Goal: Information Seeking & Learning: Learn about a topic

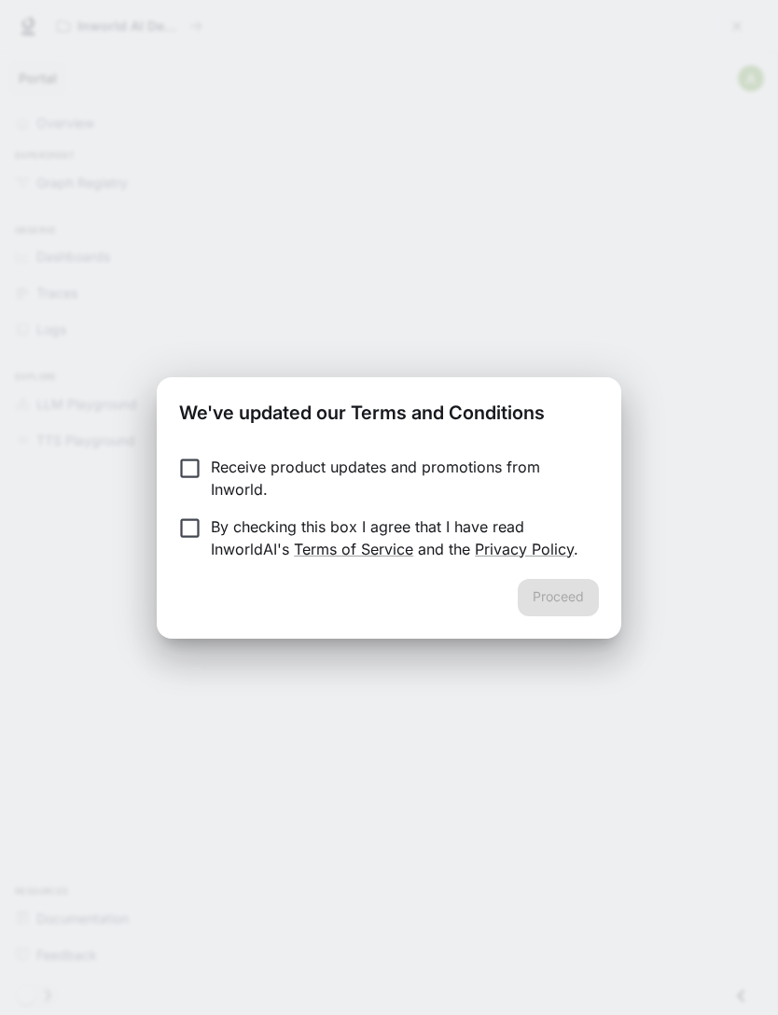
click at [436, 530] on p "By checking this box I agree that I have read InworldAI's Terms of Service and …" at bounding box center [397, 537] width 373 height 45
click at [554, 609] on button "Proceed" at bounding box center [558, 597] width 81 height 37
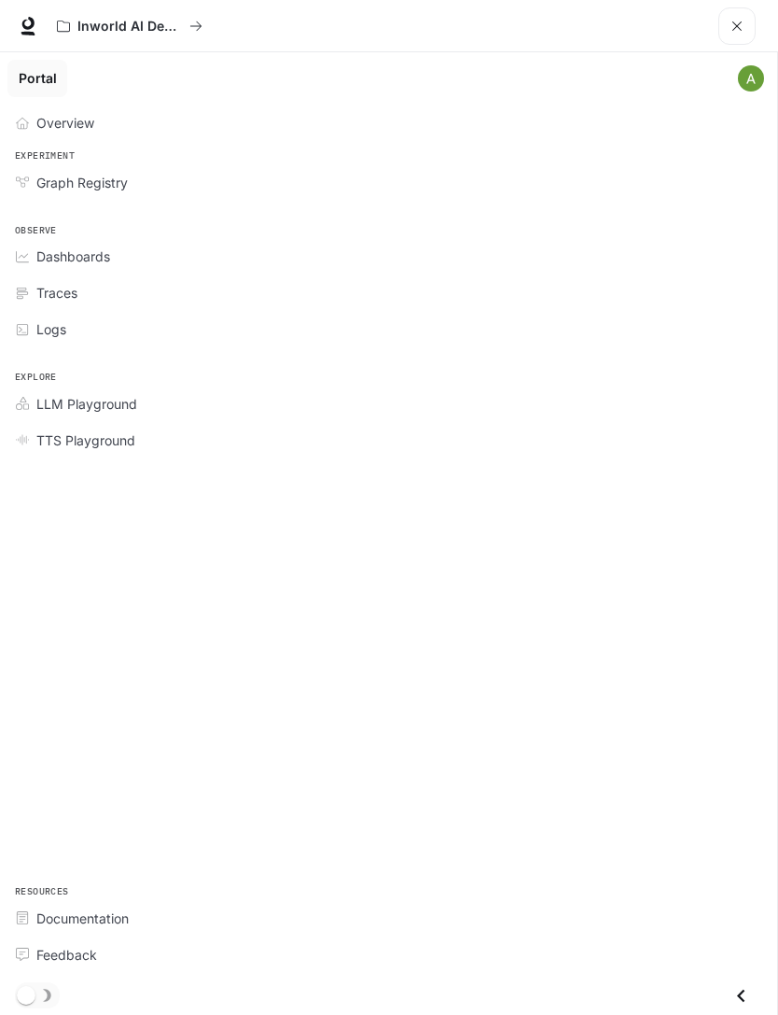
click at [77, 134] on link "Overview" at bounding box center [388, 122] width 763 height 33
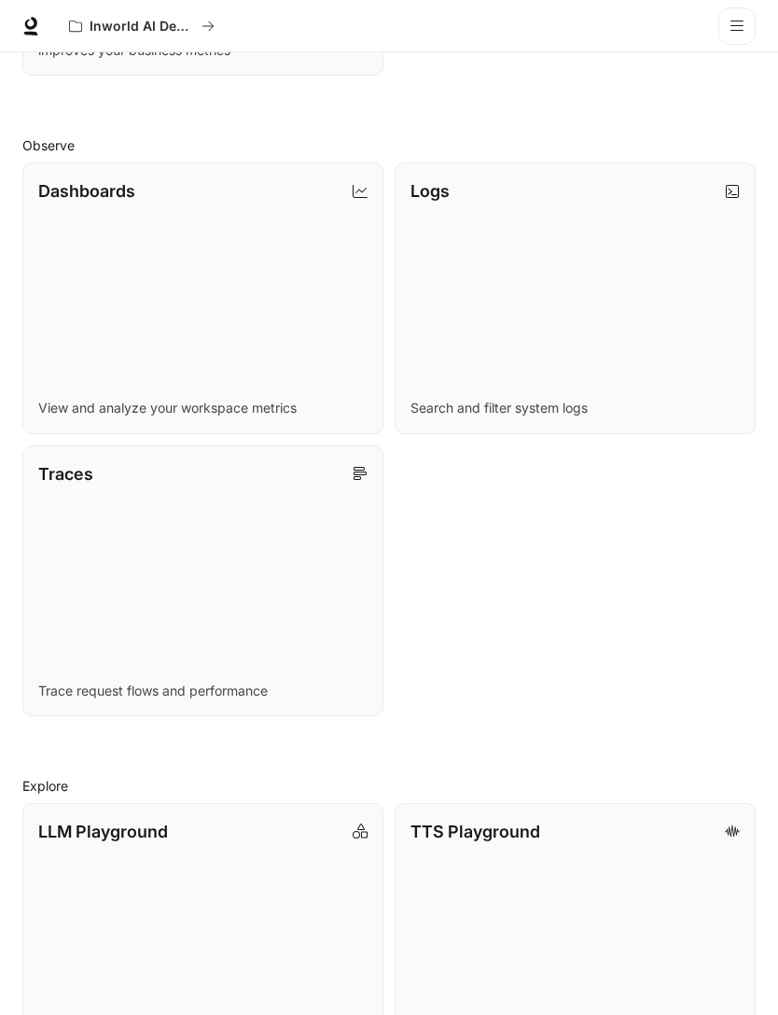
scroll to position [583, 0]
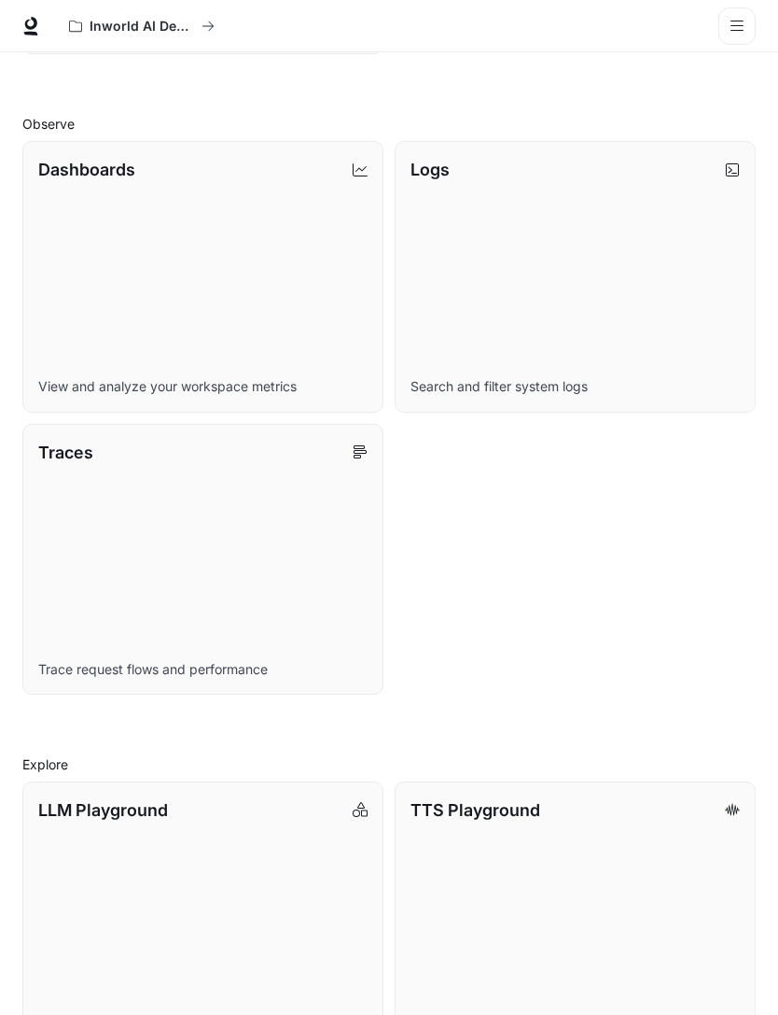
click at [250, 824] on link "LLM Playground Explore and compare supported LLMs" at bounding box center [202, 916] width 361 height 271
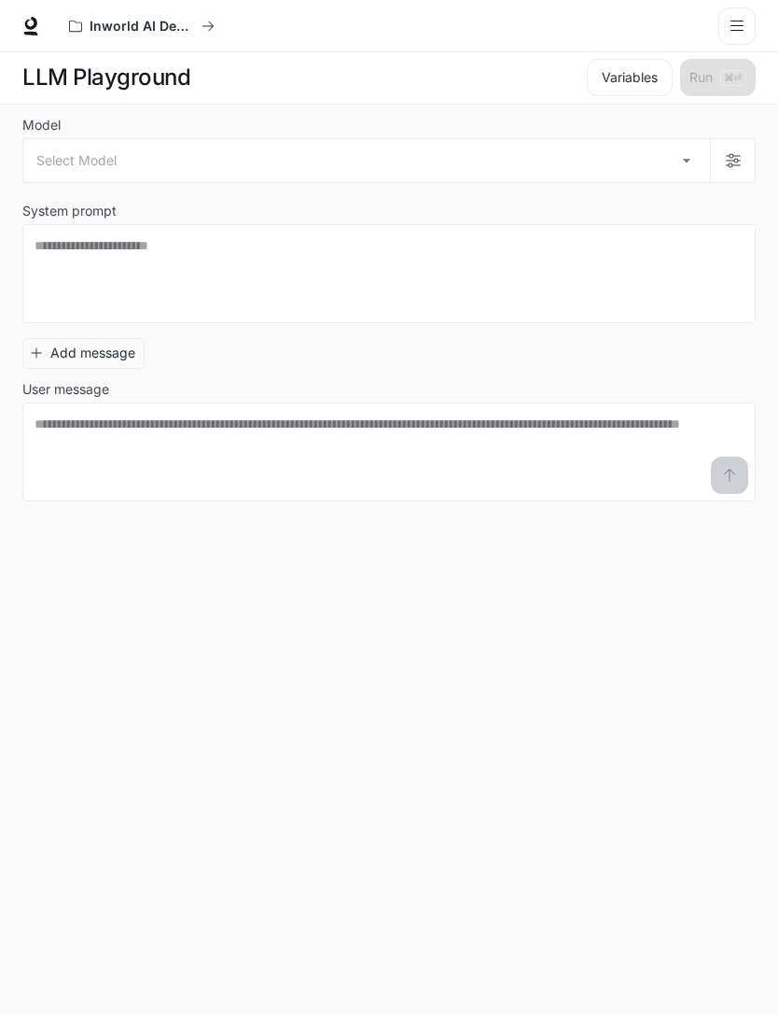
scroll to position [1, 0]
click at [634, 161] on body "Skip to main content Inworld AI Demos Documentation Documentation Portal Overvi…" at bounding box center [389, 506] width 778 height 1015
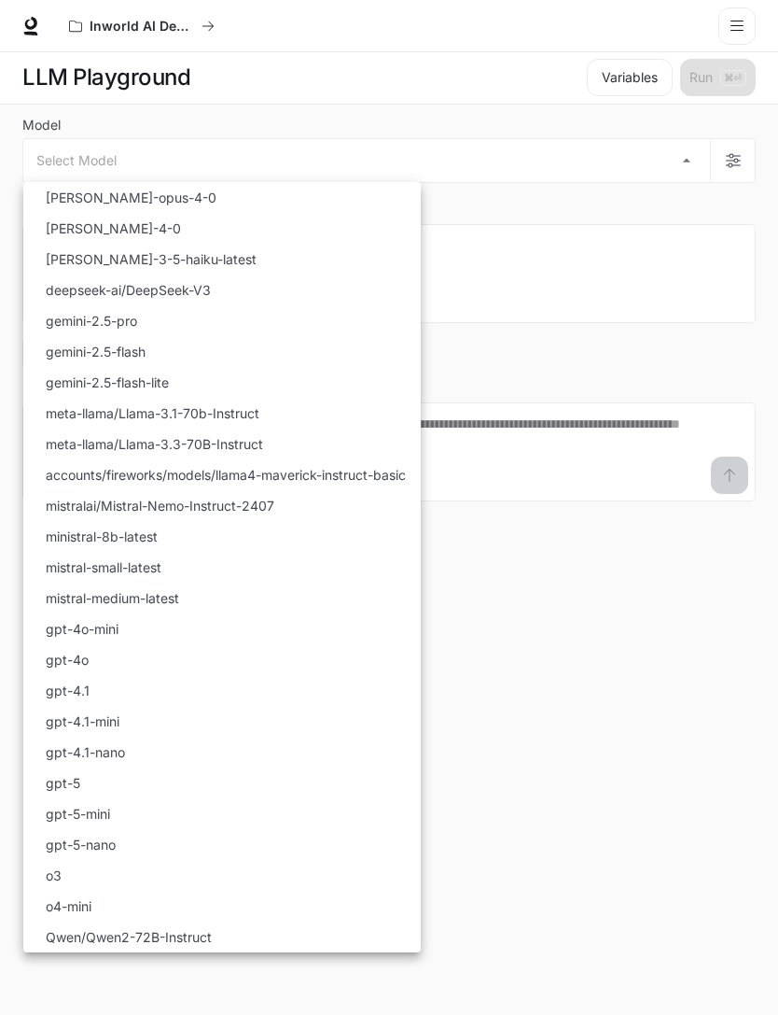
click at [563, 510] on div at bounding box center [389, 507] width 778 height 1015
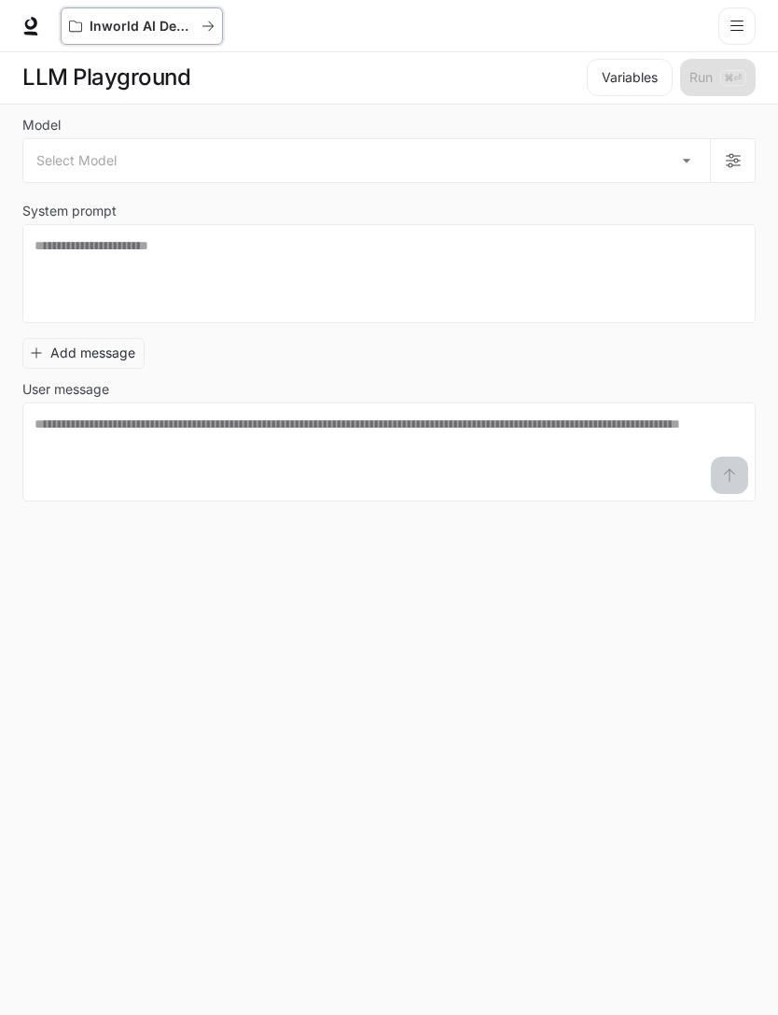
click at [160, 32] on p "Inworld AI Demos" at bounding box center [142, 27] width 105 height 16
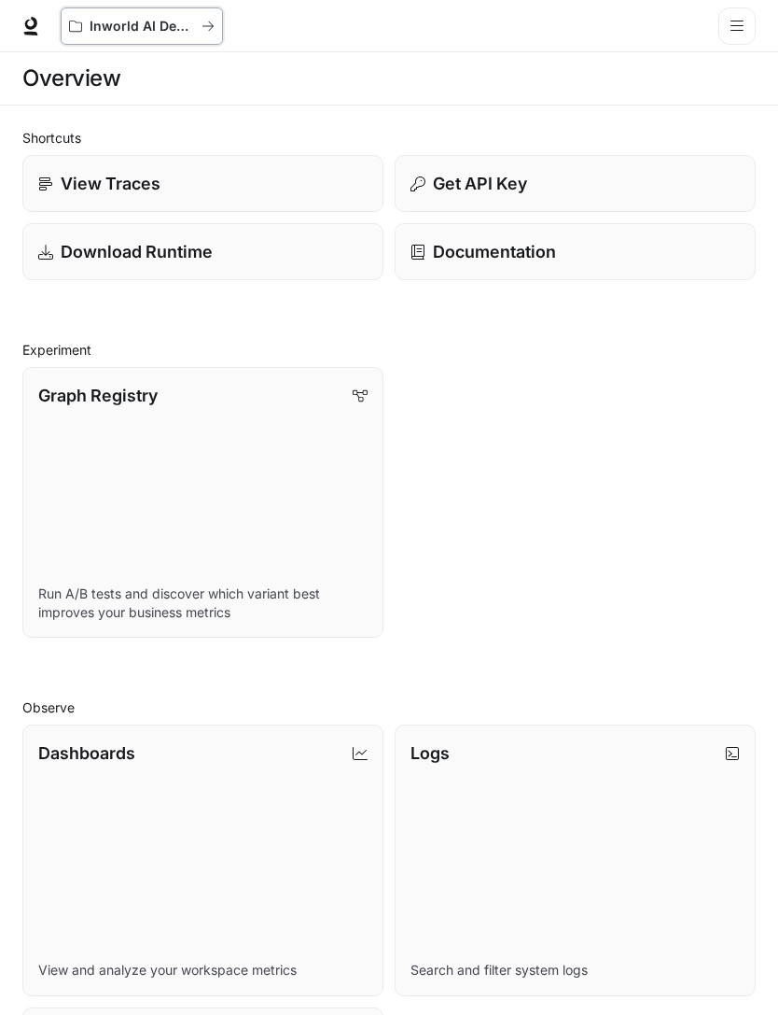
click at [113, 36] on button "Inworld AI Demos" at bounding box center [142, 25] width 162 height 37
click at [35, 35] on icon at bounding box center [30, 34] width 14 height 4
click at [734, 22] on icon "open drawer" at bounding box center [737, 26] width 15 height 15
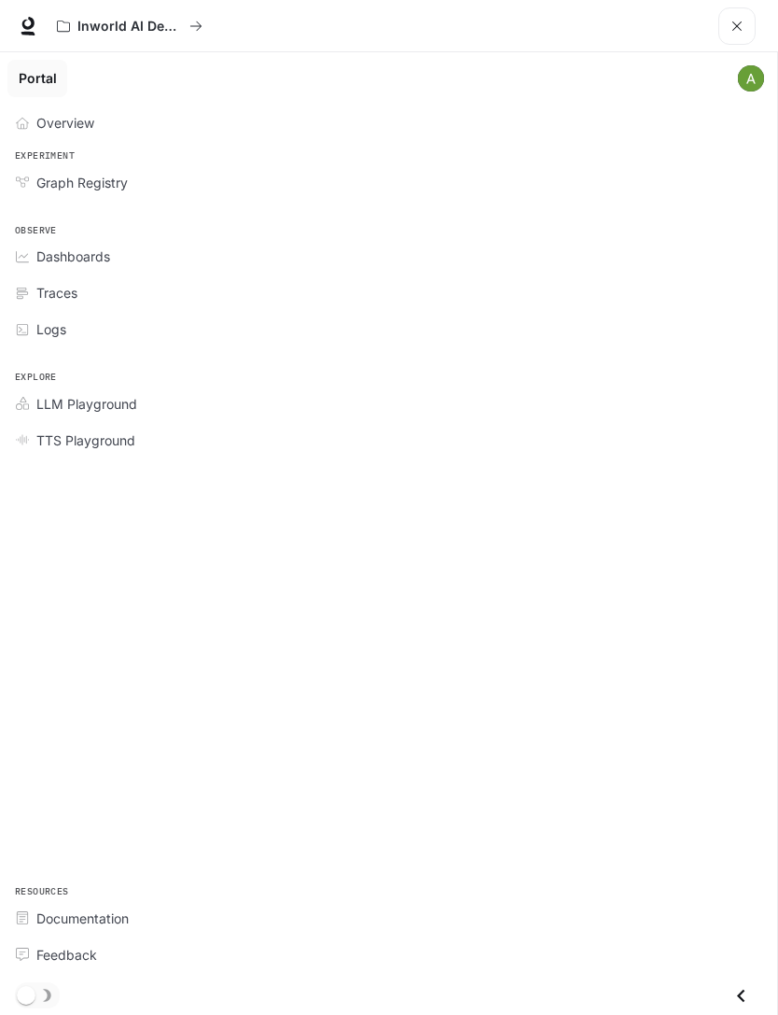
click at [128, 113] on div "Overview" at bounding box center [398, 123] width 725 height 20
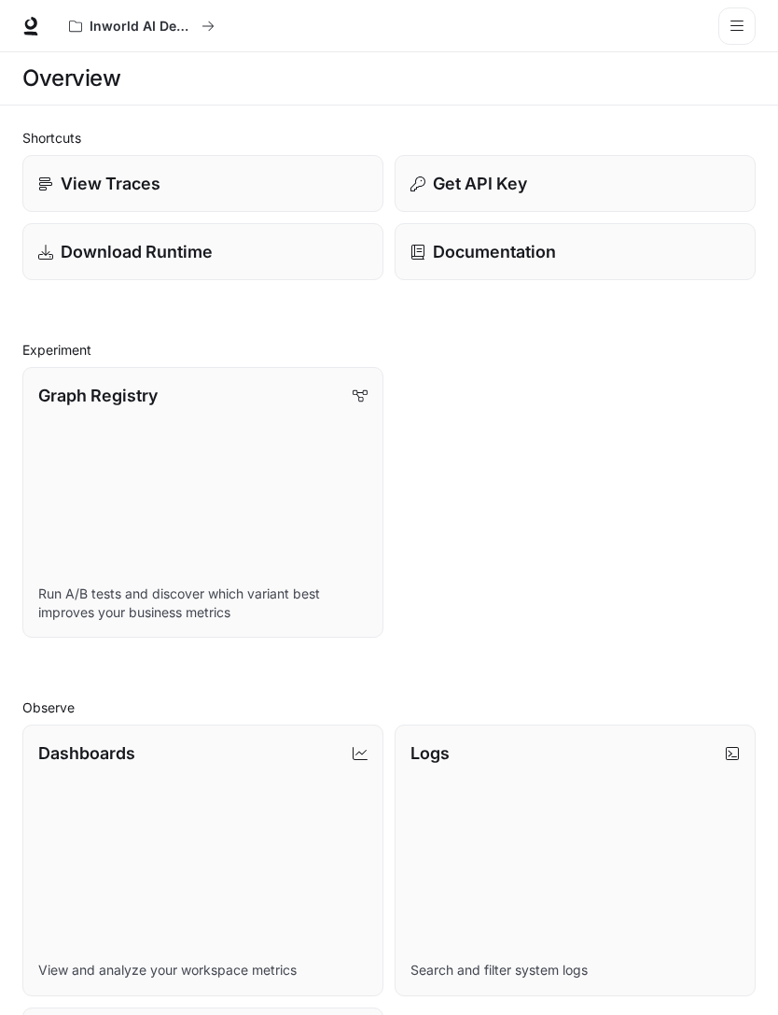
click at [241, 195] on div "View Traces" at bounding box center [202, 183] width 329 height 25
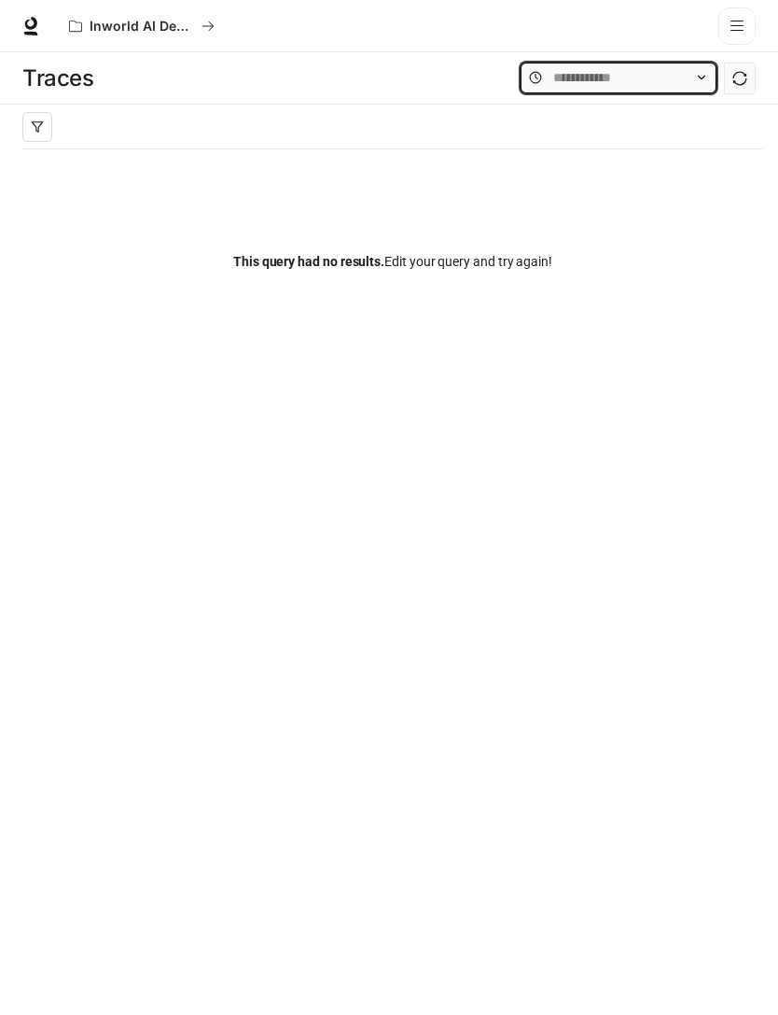
click at [679, 79] on input "text" at bounding box center [618, 77] width 131 height 21
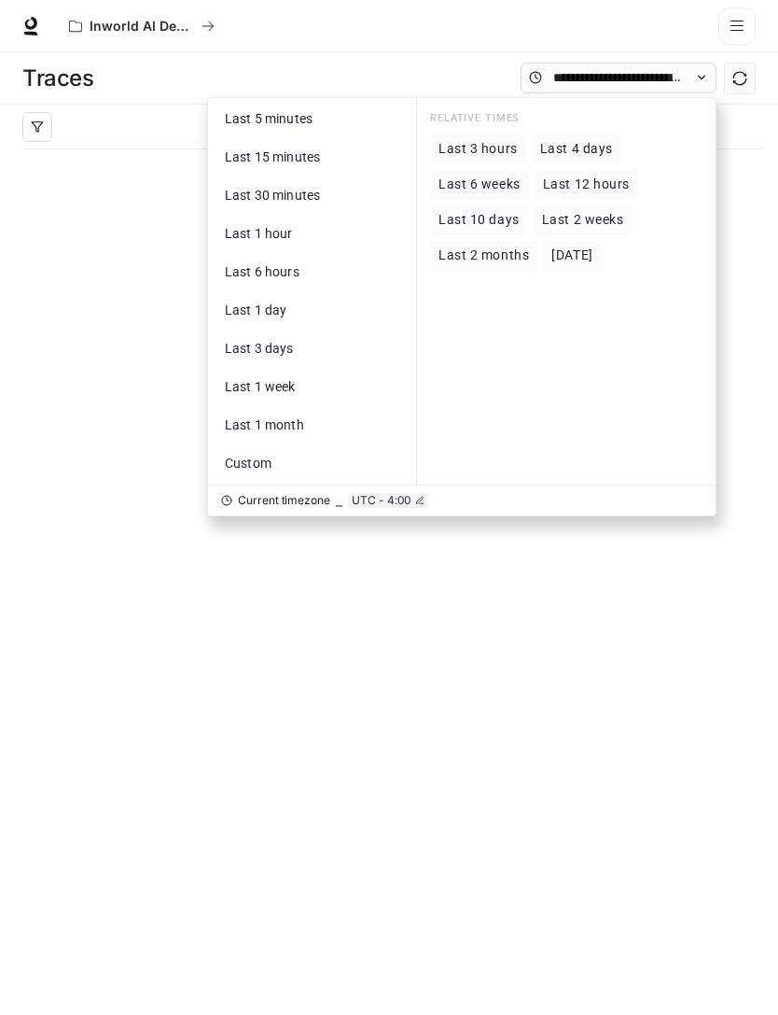
click at [753, 30] on button "open drawer" at bounding box center [737, 25] width 37 height 37
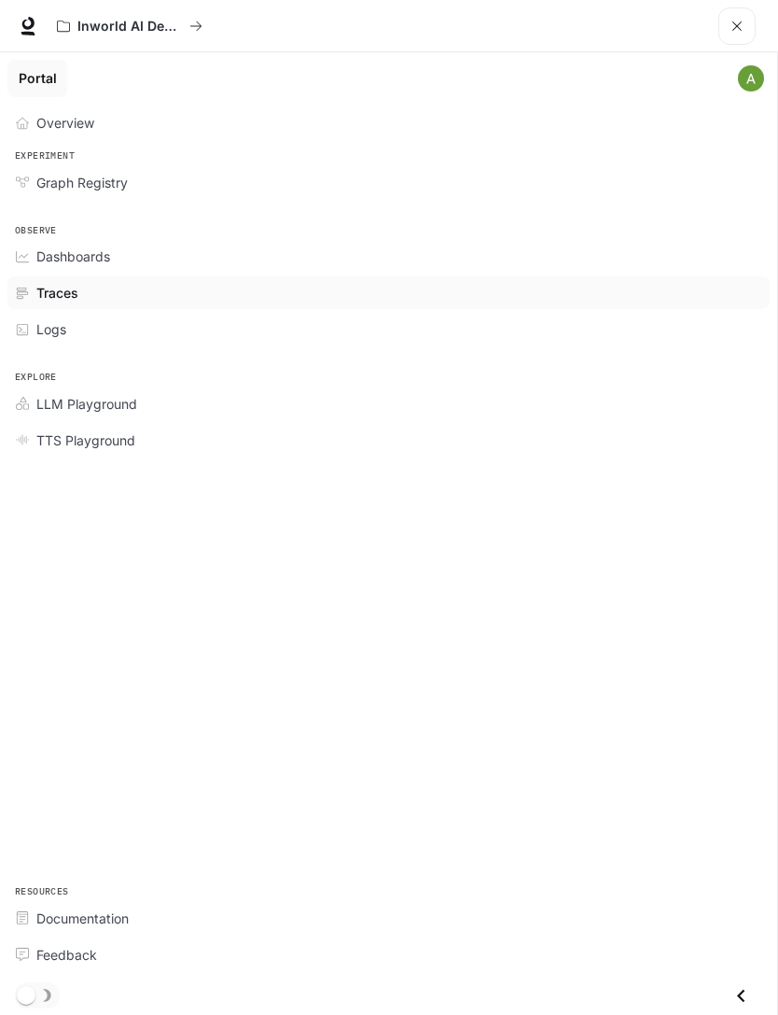
click at [28, 36] on link at bounding box center [28, 26] width 26 height 26
click at [178, 190] on div "Graph Registry" at bounding box center [398, 183] width 725 height 20
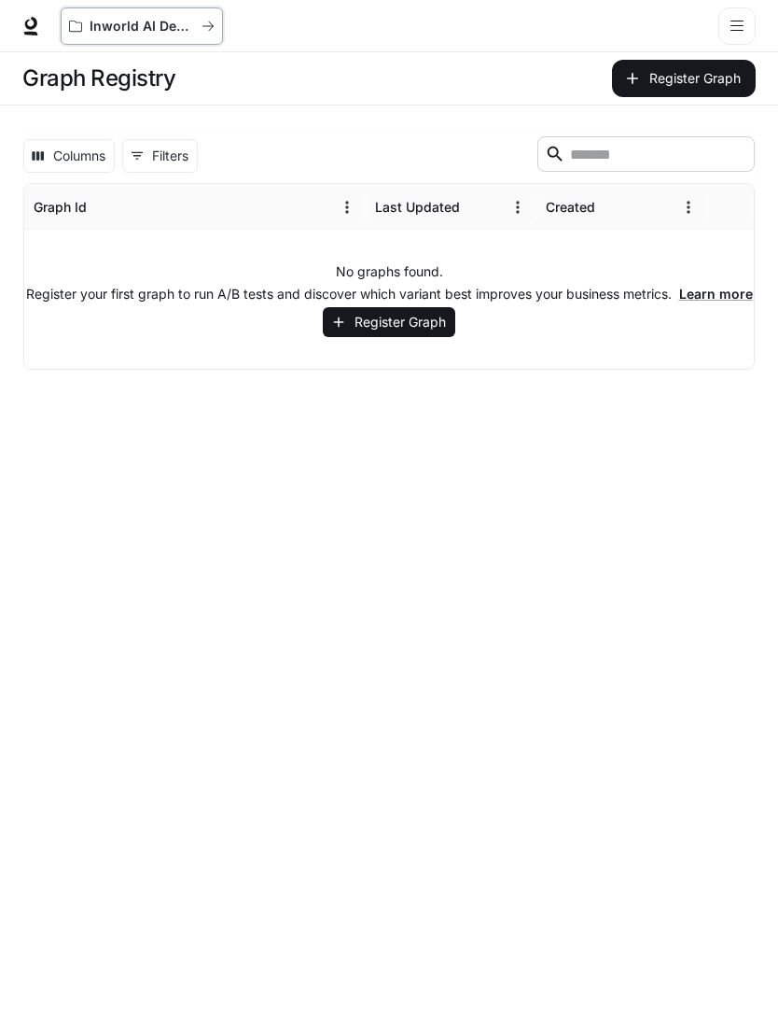
click at [161, 23] on p "Inworld AI Demos" at bounding box center [142, 27] width 105 height 16
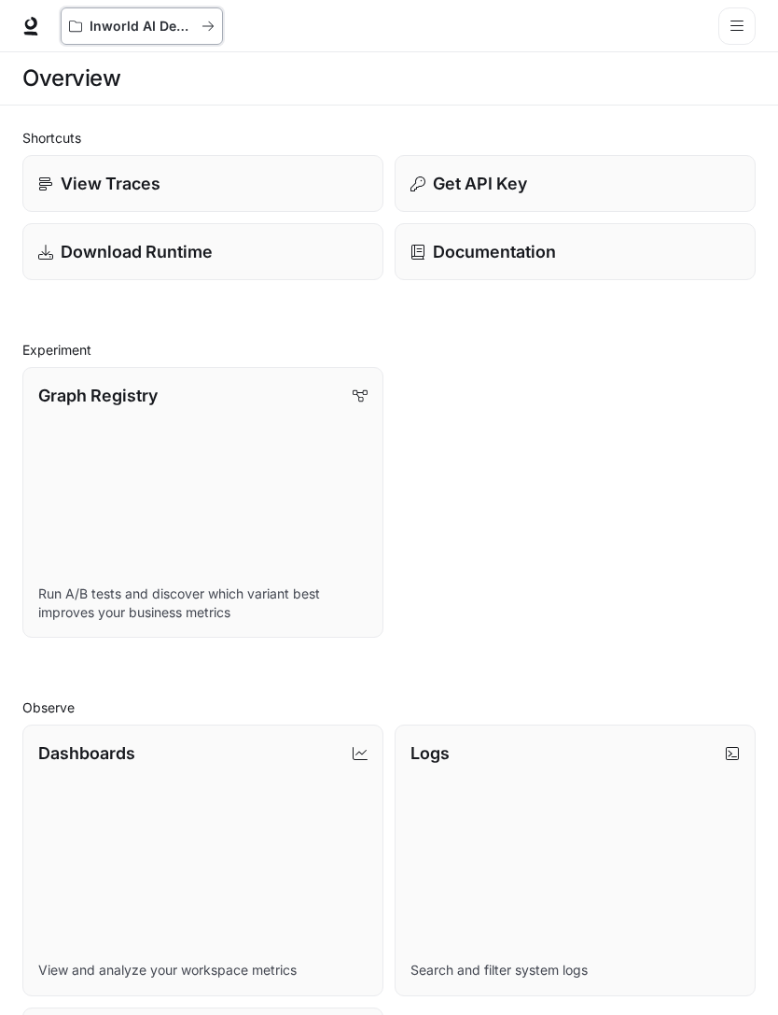
click at [213, 31] on icon "All workspaces" at bounding box center [208, 26] width 13 height 13
click at [78, 28] on icon "All workspaces" at bounding box center [75, 26] width 13 height 13
click at [39, 34] on icon at bounding box center [30, 26] width 19 height 19
click at [277, 251] on div "Download Runtime" at bounding box center [202, 251] width 329 height 25
click at [752, 35] on button "open drawer" at bounding box center [737, 25] width 37 height 37
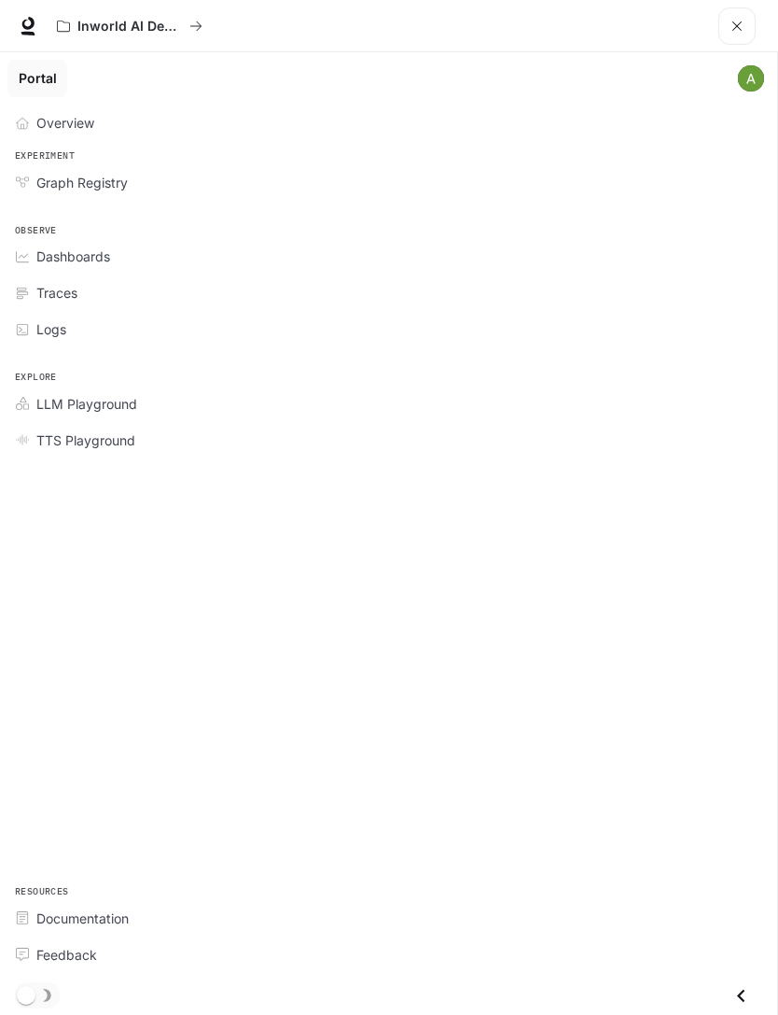
click at [87, 323] on div "Logs" at bounding box center [398, 329] width 725 height 20
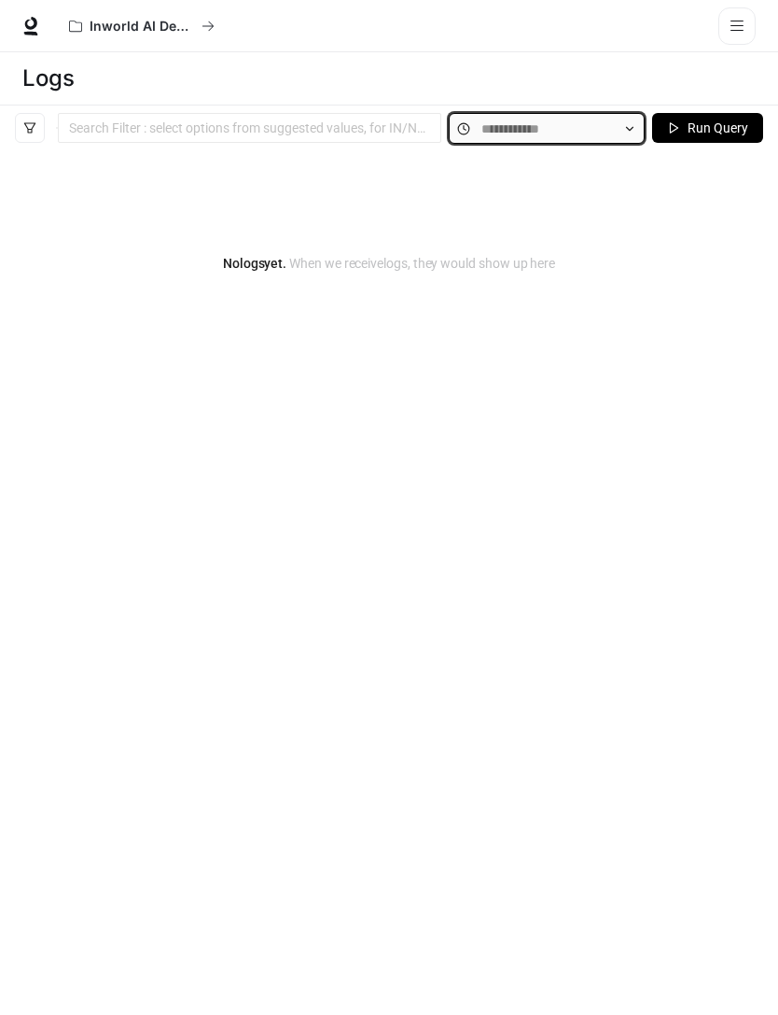
click at [568, 124] on input "text" at bounding box center [547, 129] width 131 height 21
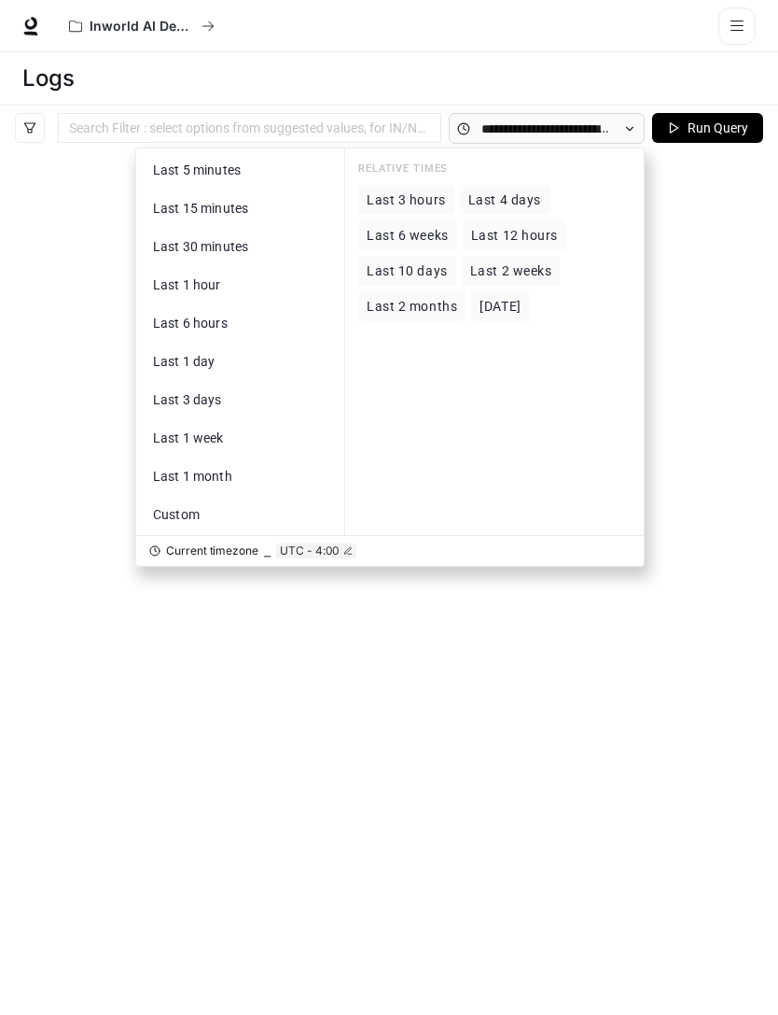
click at [420, 301] on span "Last 2 months" at bounding box center [412, 307] width 91 height 16
